Goal: Check status: Check status

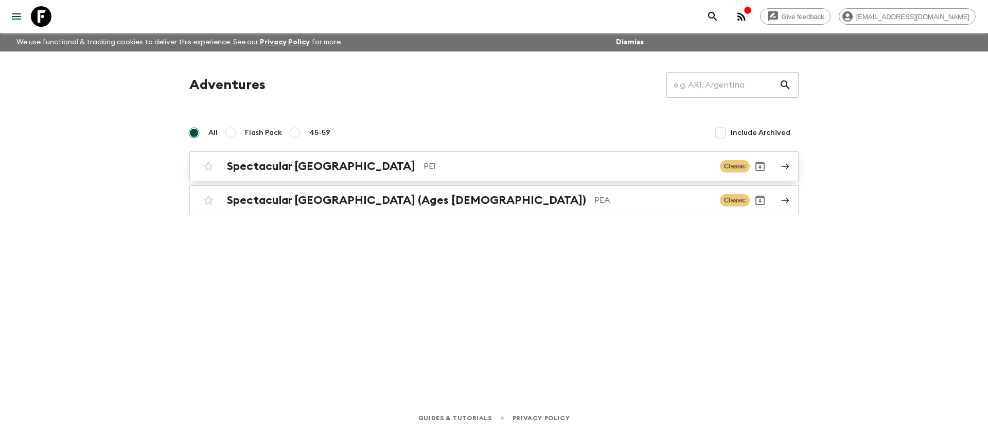
click at [423, 166] on p "PE1" at bounding box center [567, 166] width 288 height 12
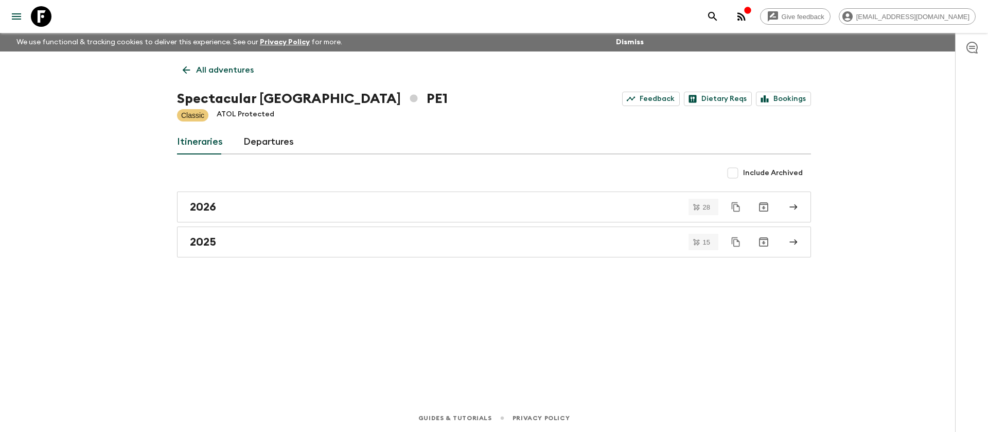
click at [243, 225] on div "2026 28 2025 15" at bounding box center [494, 224] width 634 height 66
click at [243, 236] on div "2025" at bounding box center [484, 241] width 589 height 13
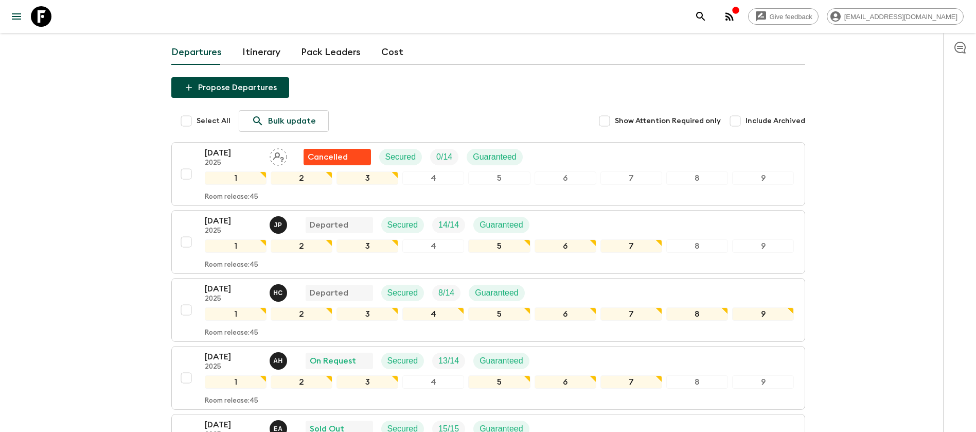
scroll to position [232, 0]
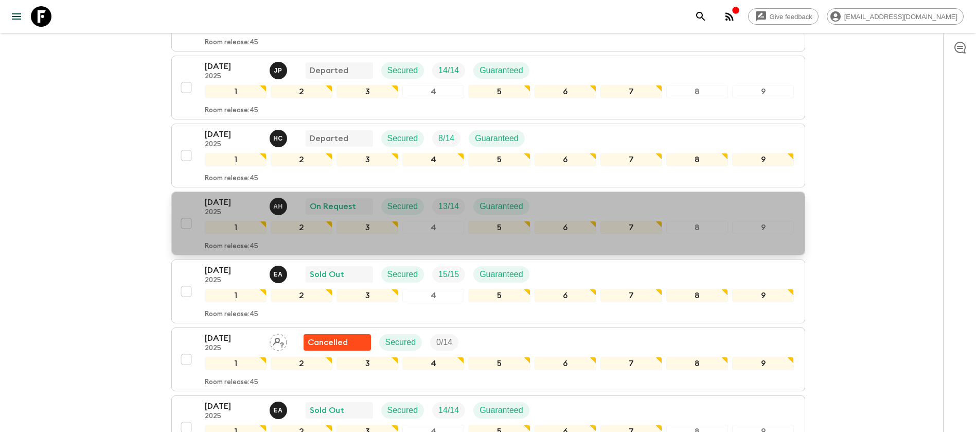
click at [567, 207] on div "[DATE] 2025 A H On Request Secured 13 / 14 Guaranteed" at bounding box center [500, 206] width 590 height 21
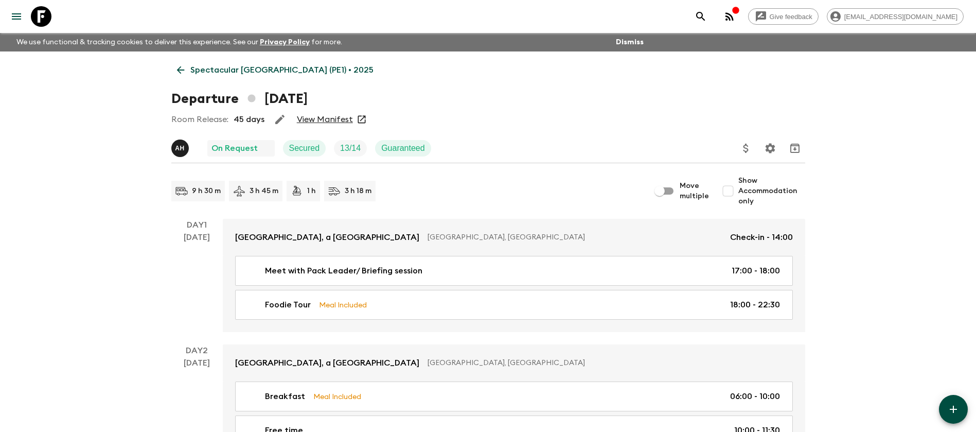
click at [317, 118] on link "View Manifest" at bounding box center [325, 119] width 56 height 10
